Goal: Check status: Check status

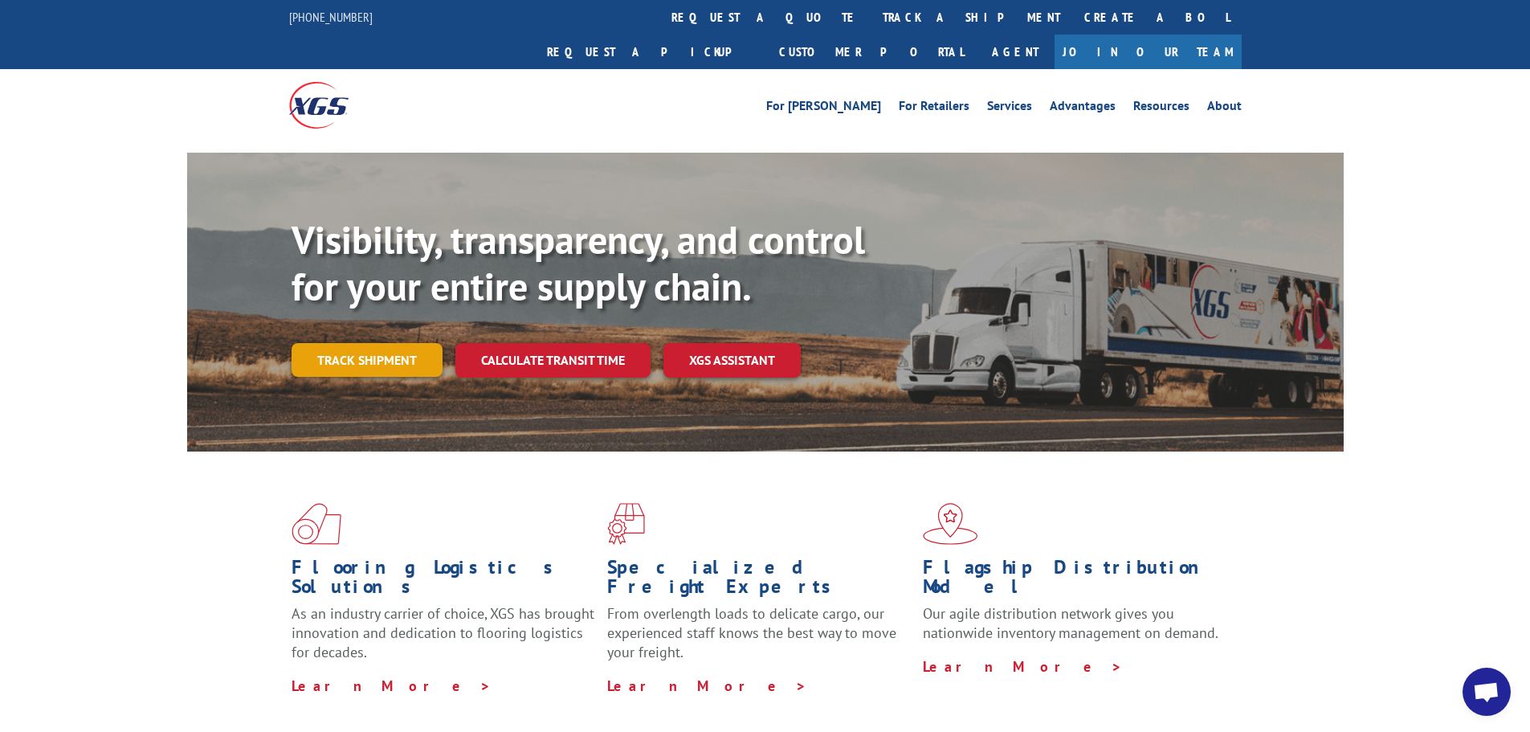
click at [375, 343] on link "Track shipment" at bounding box center [366, 360] width 151 height 34
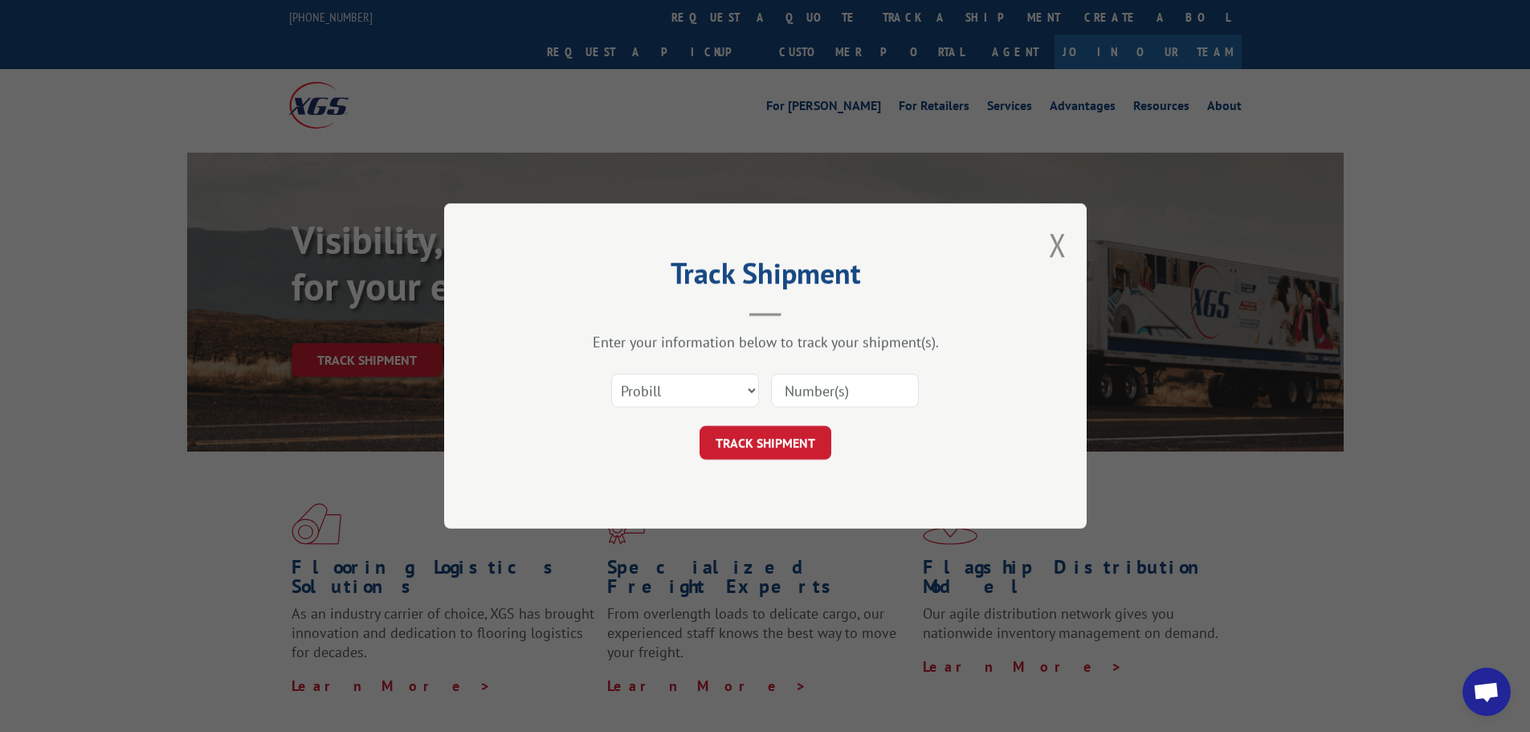
click at [820, 396] on input at bounding box center [845, 390] width 148 height 34
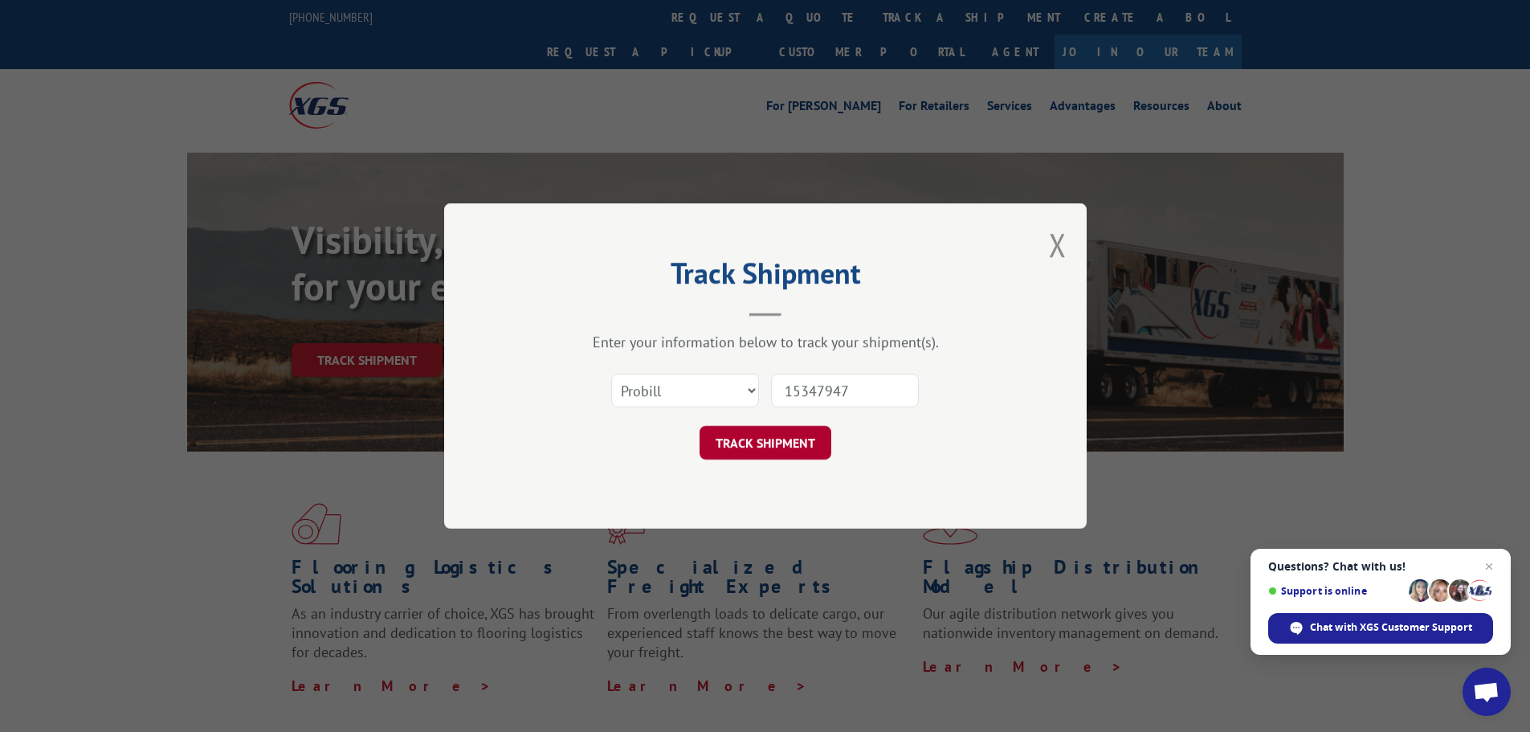
type input "15347947"
click at [754, 446] on button "TRACK SHIPMENT" at bounding box center [765, 443] width 132 height 34
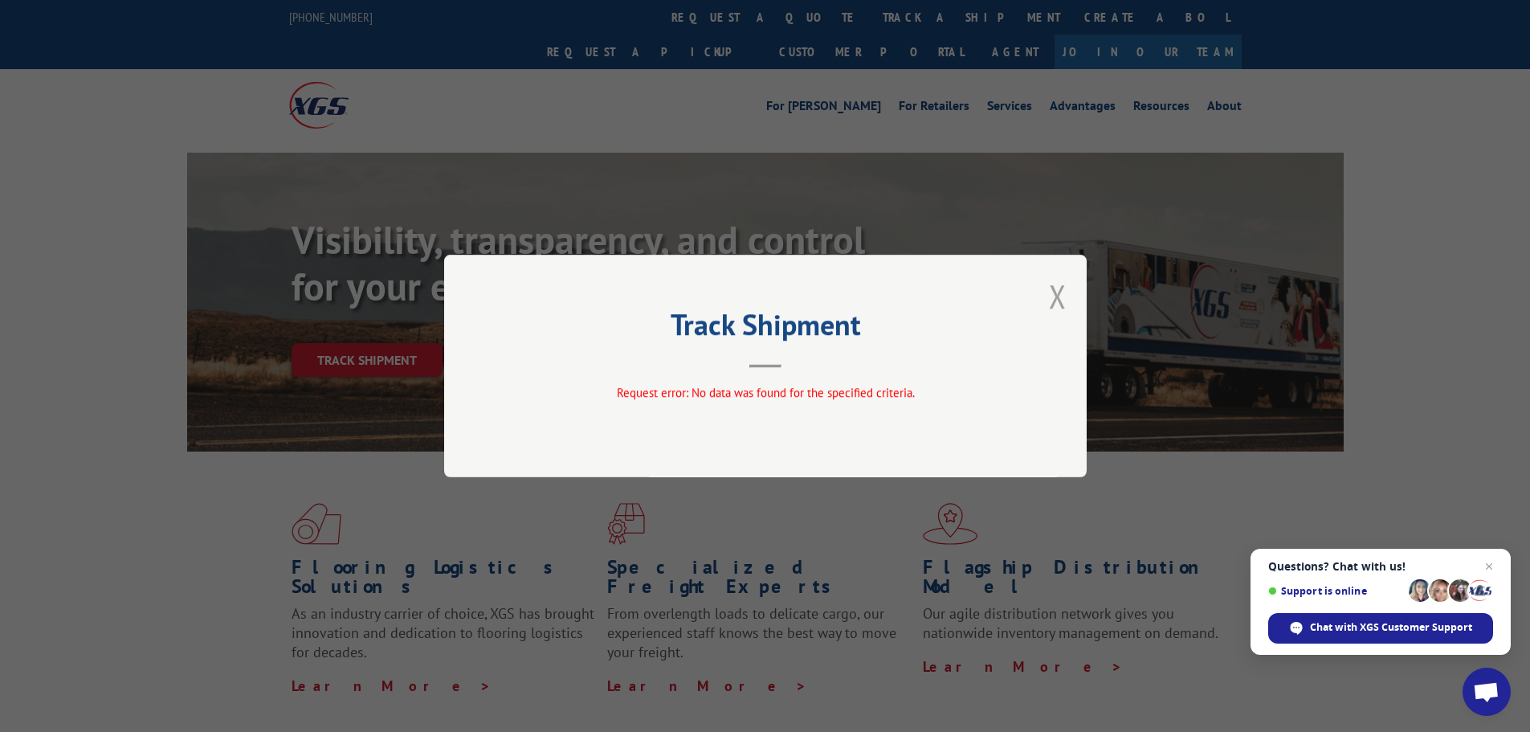
click at [1055, 293] on button "Close modal" at bounding box center [1058, 296] width 18 height 43
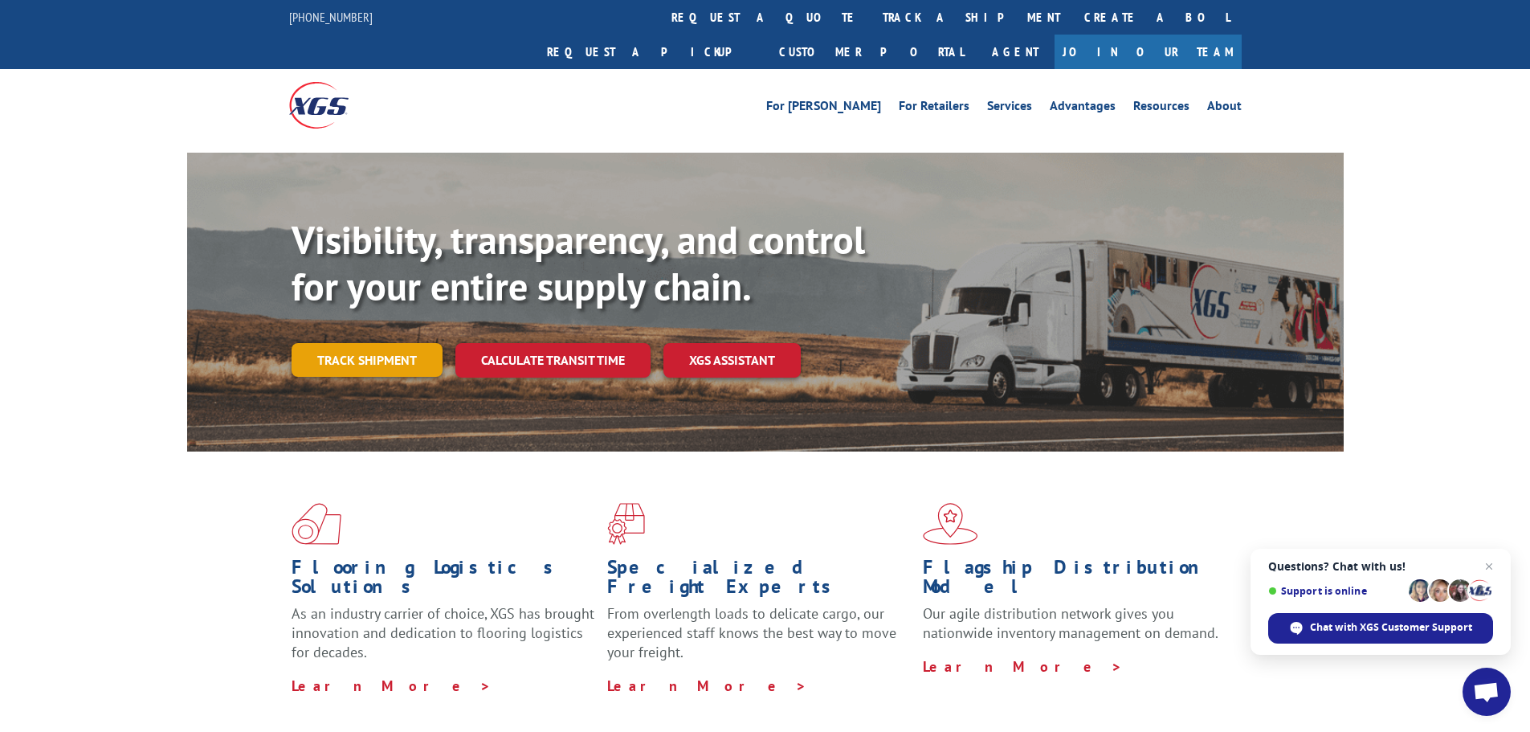
click at [335, 343] on link "Track shipment" at bounding box center [366, 360] width 151 height 34
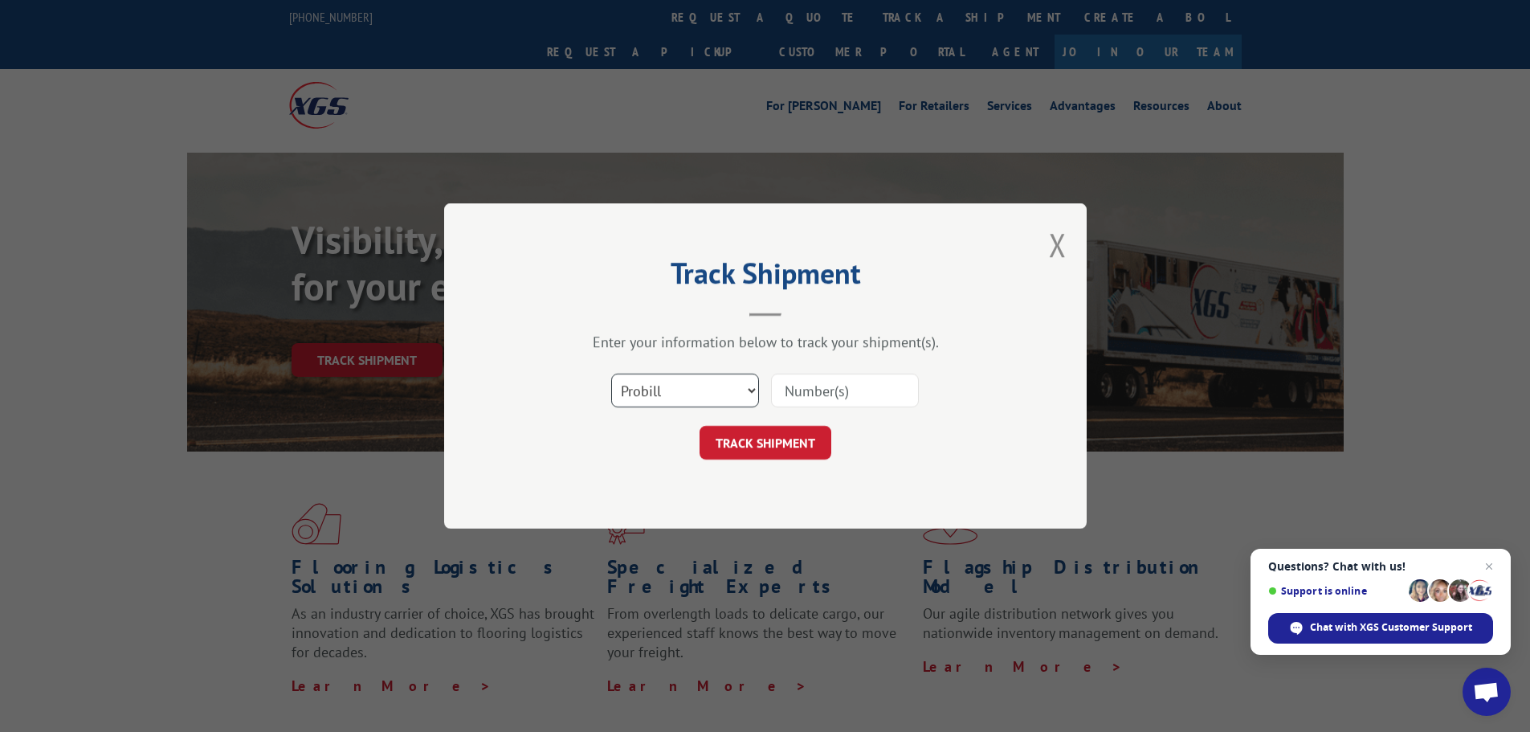
click at [748, 391] on select "Select category... Probill BOL PO" at bounding box center [685, 390] width 148 height 34
select select "bol"
click at [611, 373] on select "Select category... Probill BOL PO" at bounding box center [685, 390] width 148 height 34
click at [833, 389] on input at bounding box center [845, 390] width 148 height 34
type input "8298118"
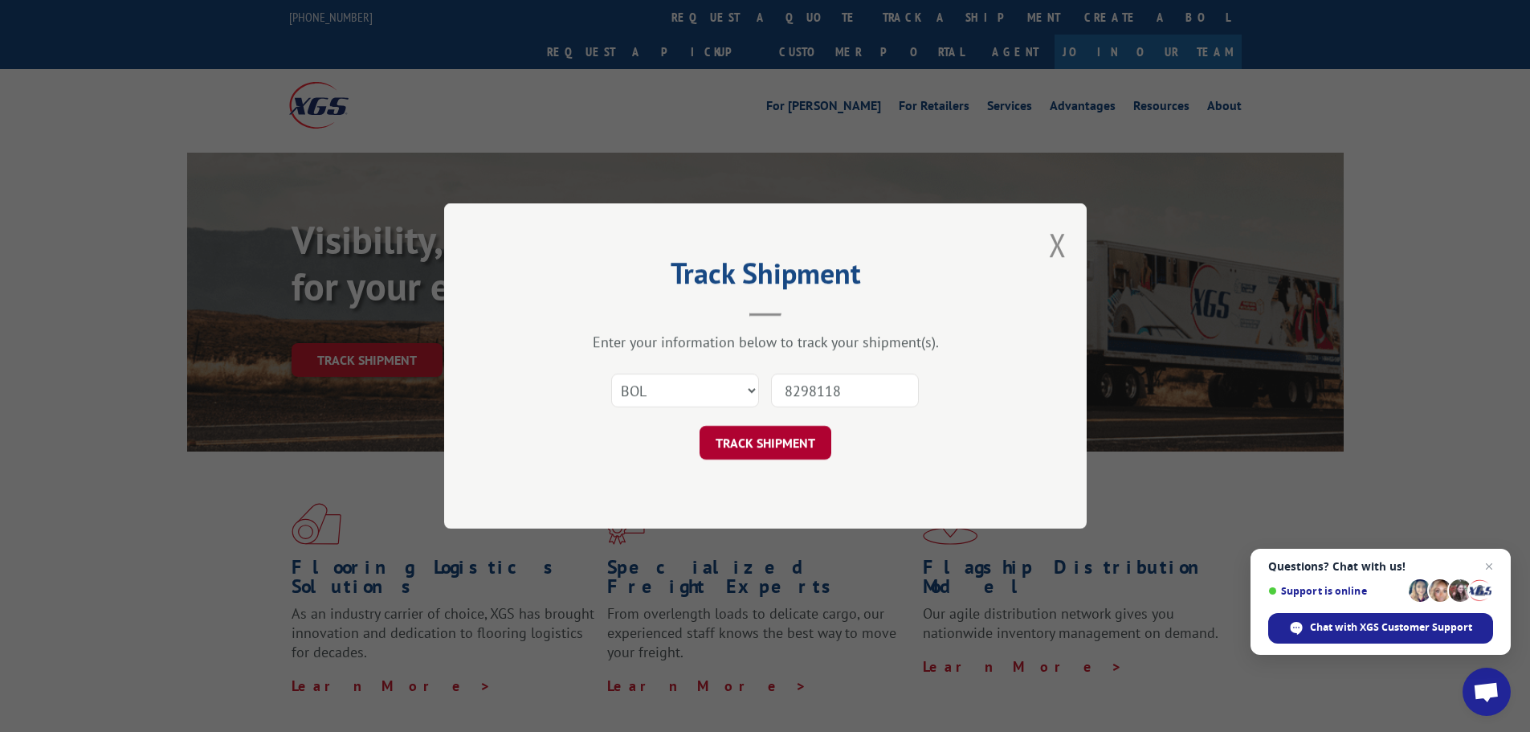
click at [744, 438] on button "TRACK SHIPMENT" at bounding box center [765, 443] width 132 height 34
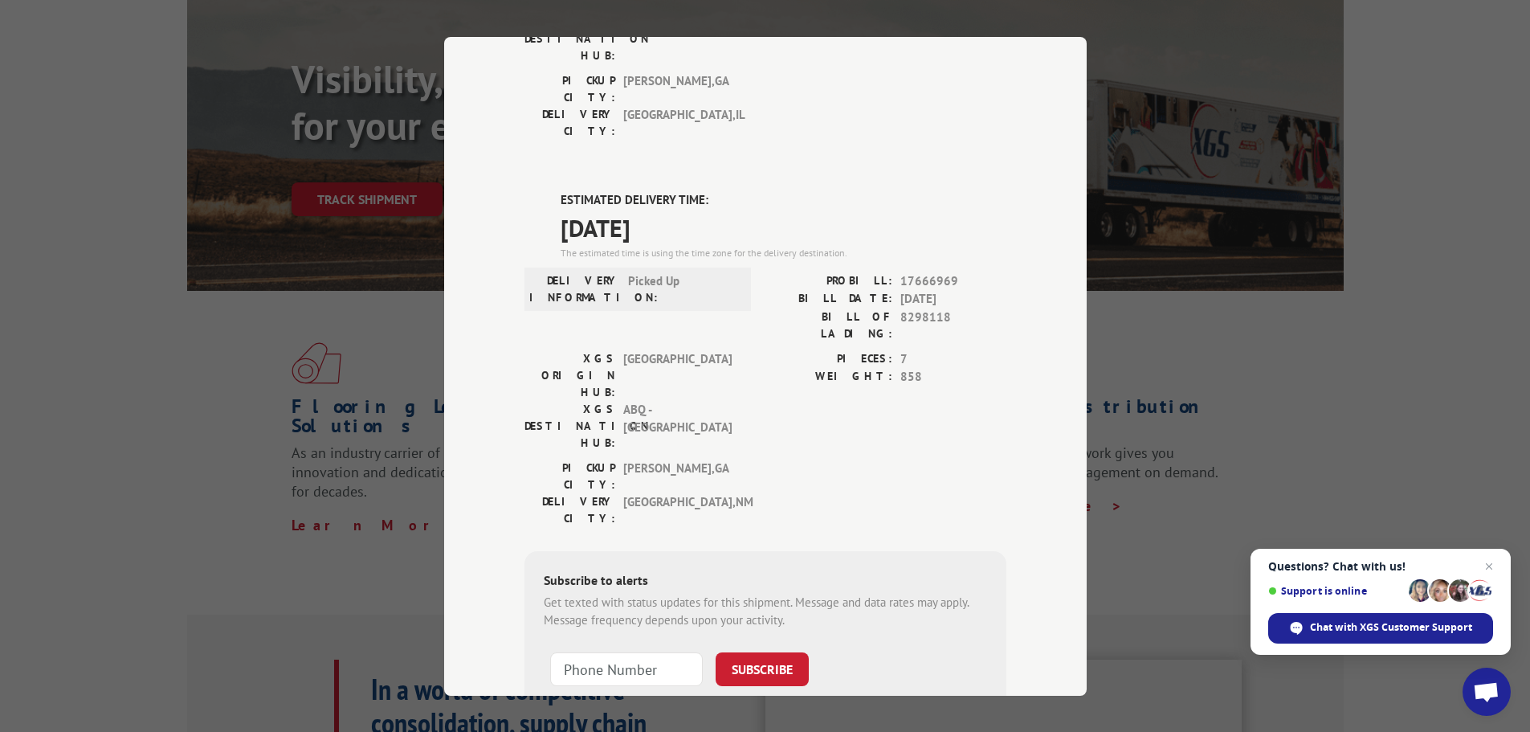
scroll to position [241, 0]
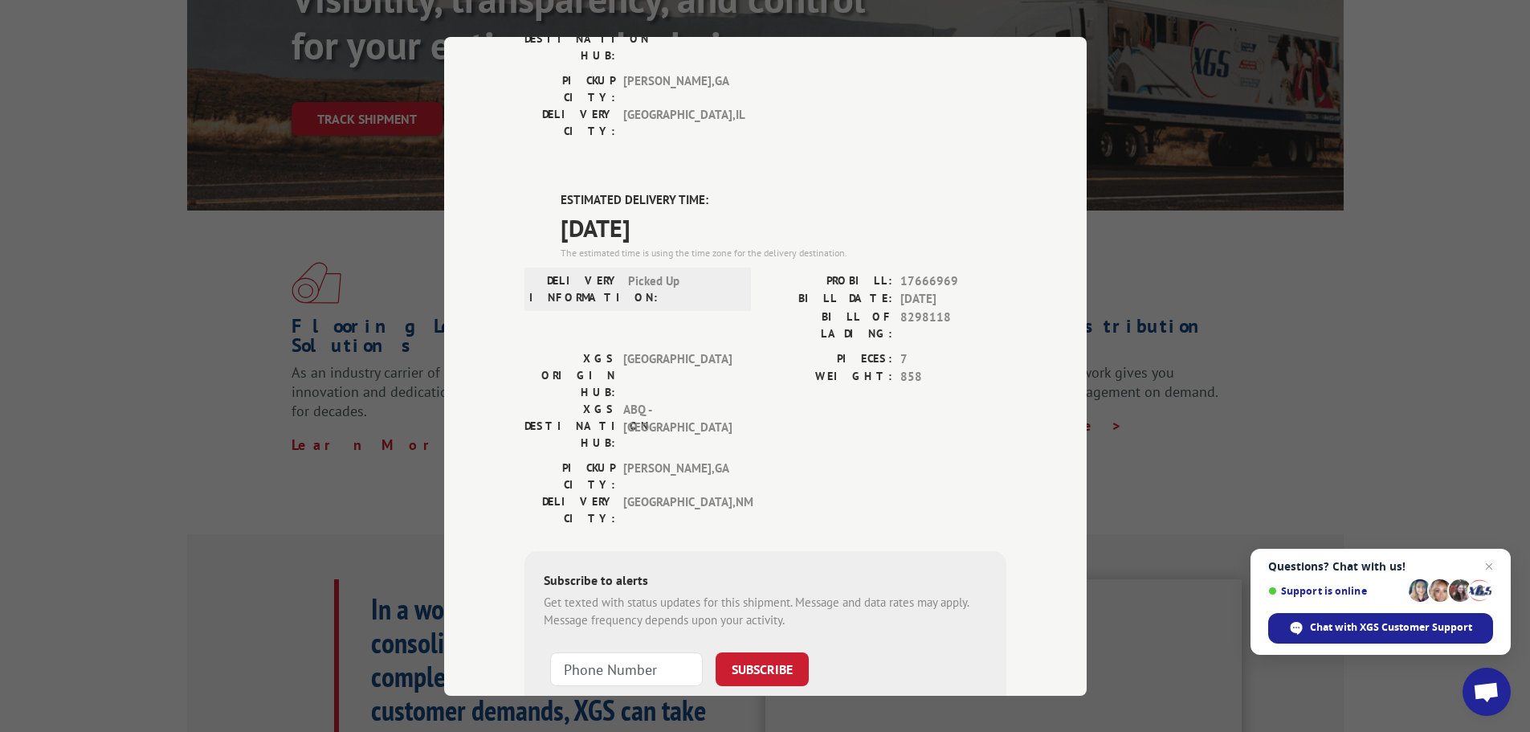
click at [1194, 226] on div "Track Shipment DELIVERED DELIVERY INFORMATION: 11/10/2020 09:58 am Gary PROBILL…" at bounding box center [765, 366] width 1530 height 732
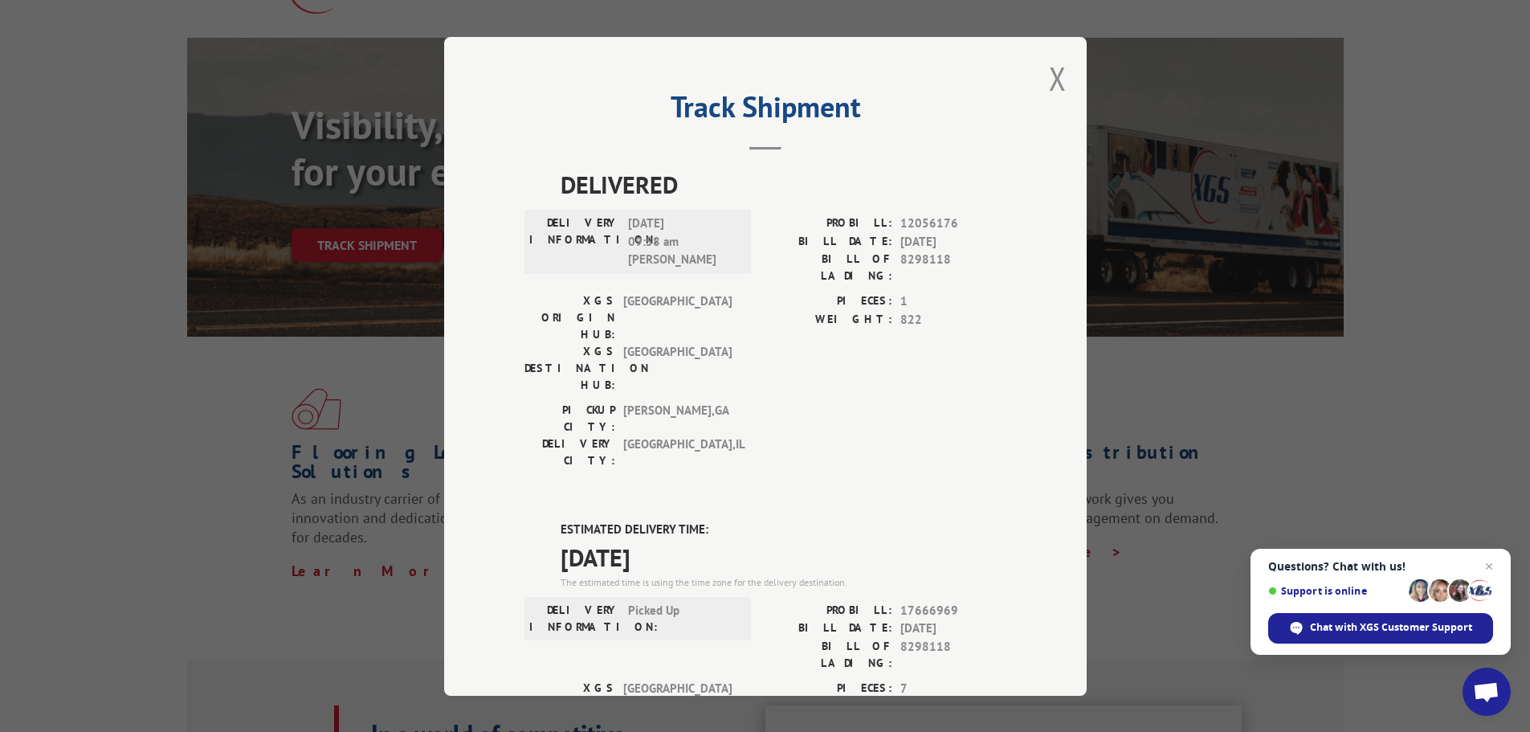
scroll to position [0, 0]
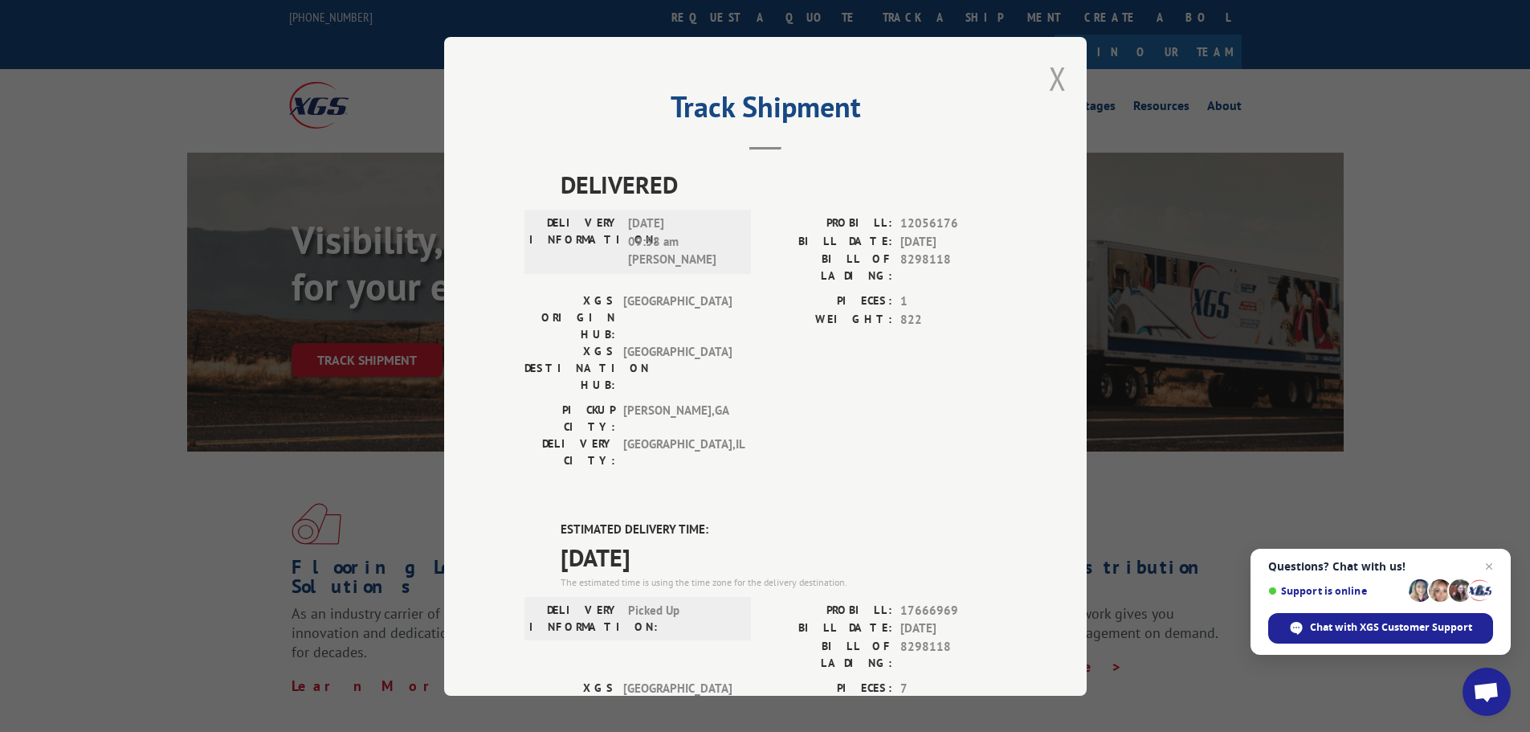
click at [1052, 79] on button "Close modal" at bounding box center [1058, 78] width 18 height 43
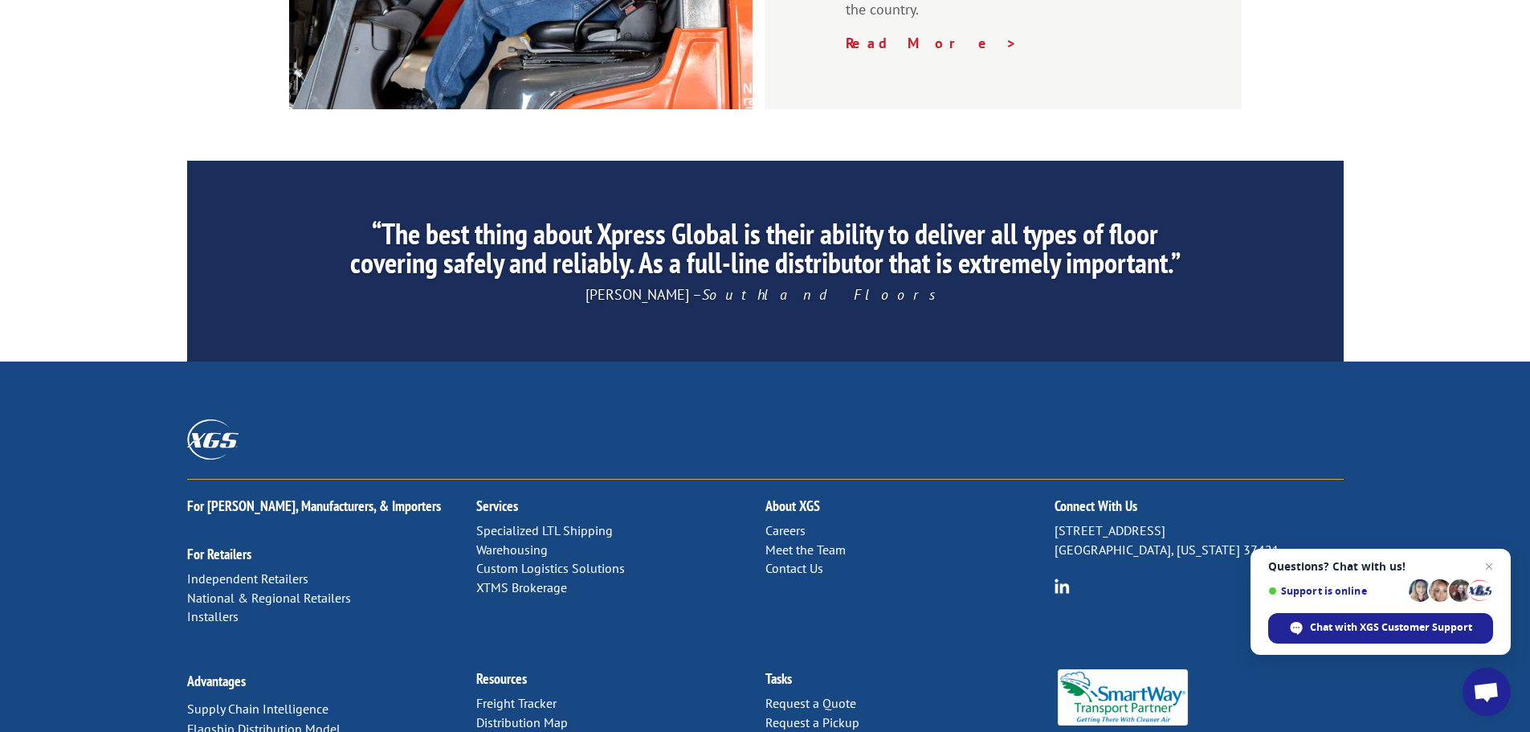
scroll to position [2447, 0]
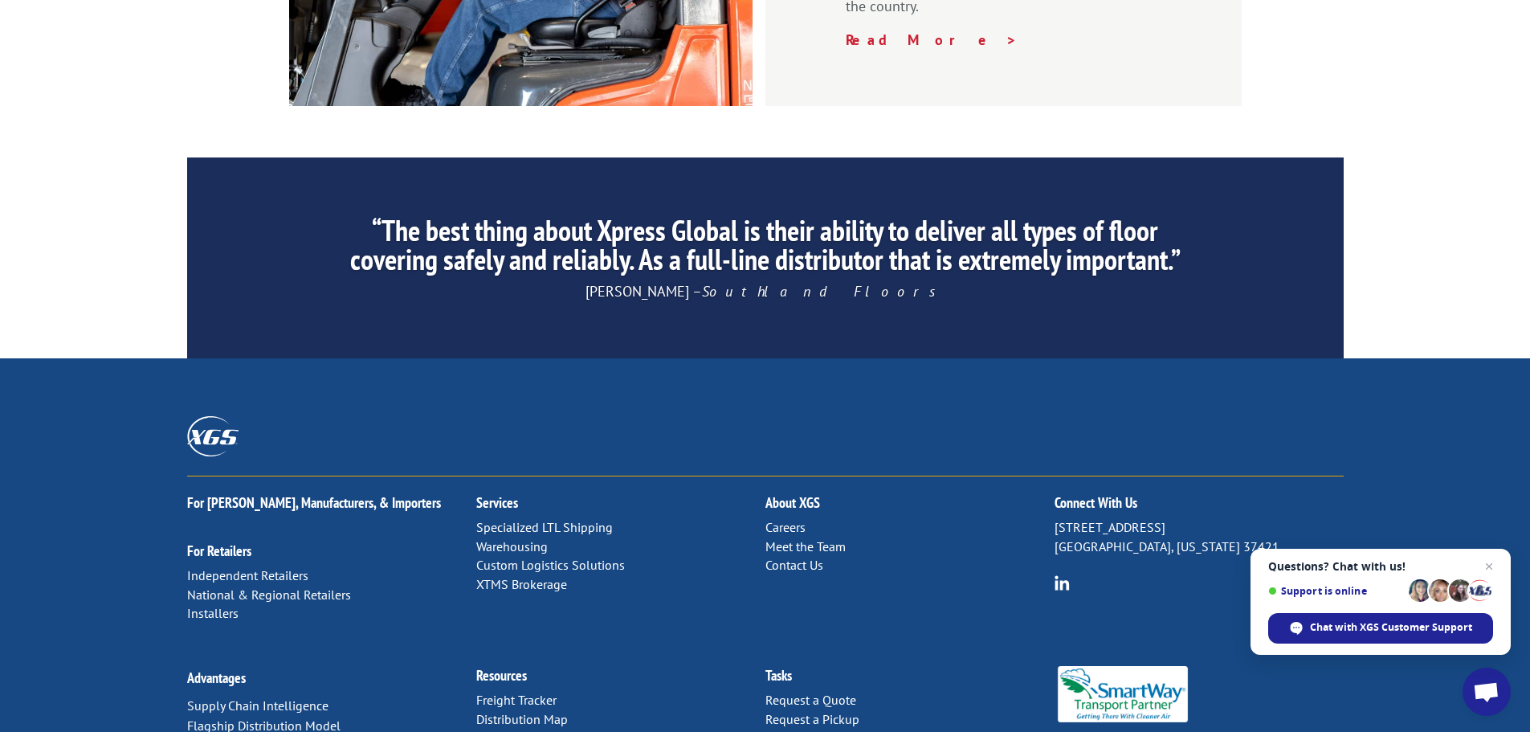
click at [528, 711] on link "Distribution Map" at bounding box center [522, 719] width 92 height 16
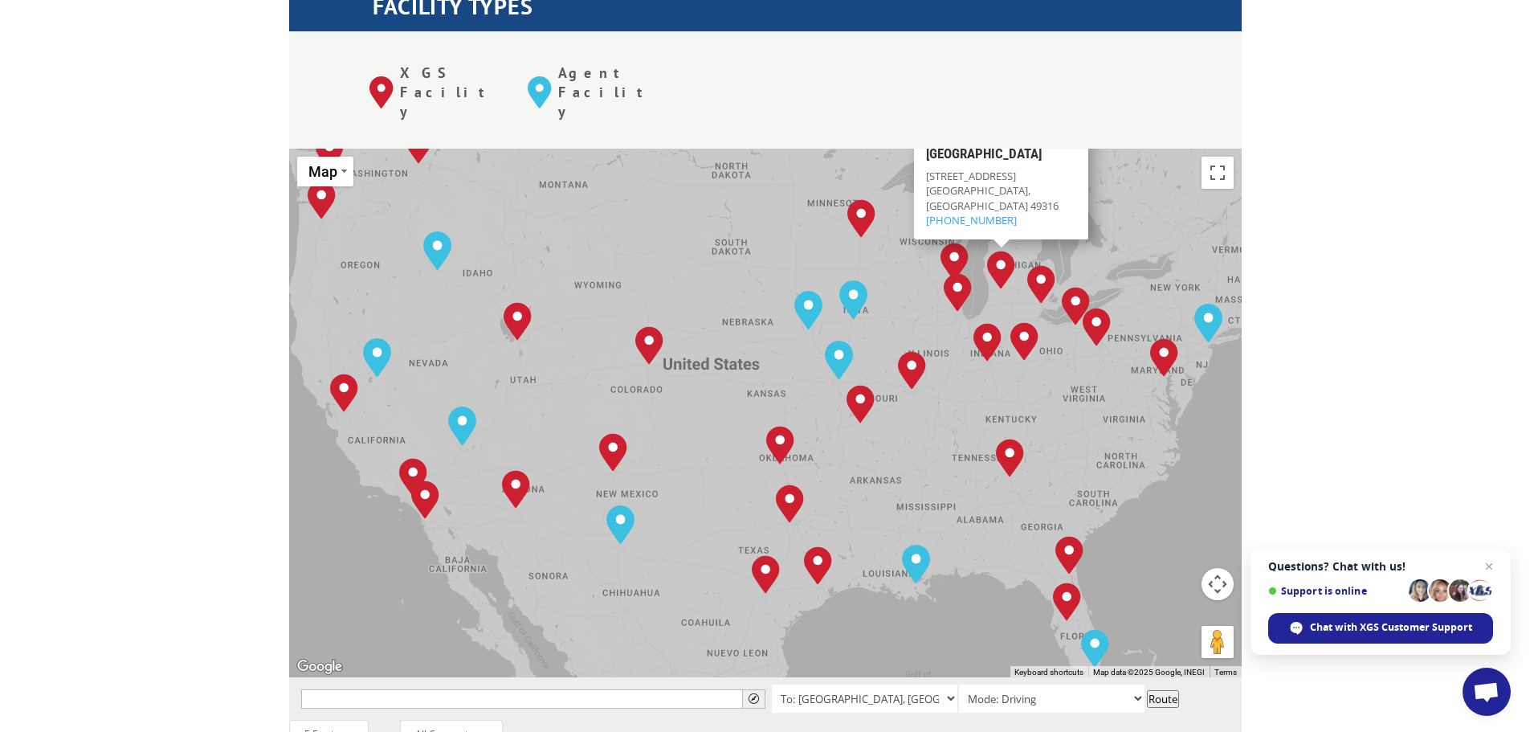
scroll to position [723, 0]
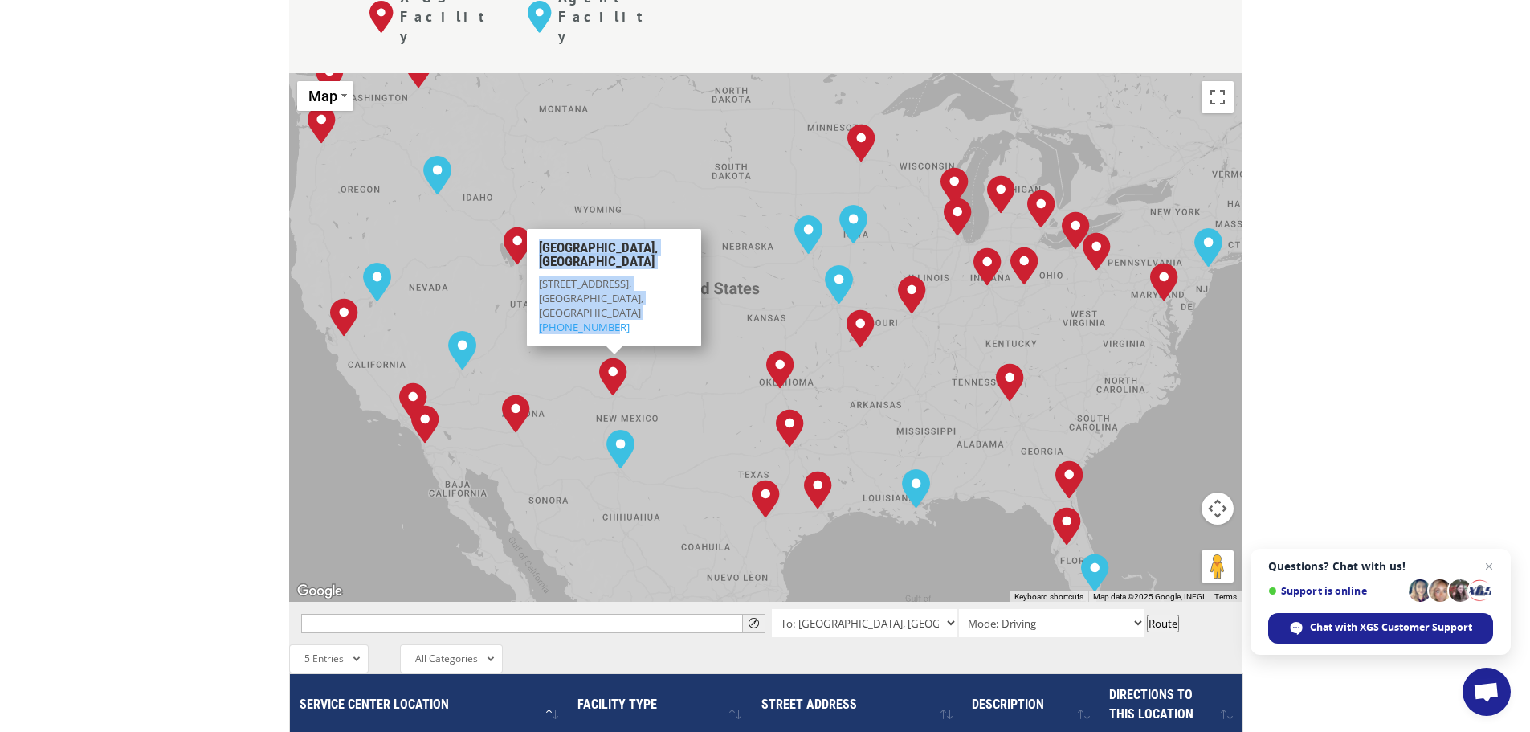
drag, startPoint x: 540, startPoint y: 191, endPoint x: 621, endPoint y: 258, distance: 104.4
click at [621, 258] on div "[GEOGRAPHIC_DATA][STREET_ADDRESS][GEOGRAPHIC_DATA] [PHONE_NUMBER]" at bounding box center [614, 287] width 174 height 118
copy div "[GEOGRAPHIC_DATA][STREET_ADDRESS][GEOGRAPHIC_DATA] [PHONE_NUMBER]"
